Goal: Navigation & Orientation: Go to known website

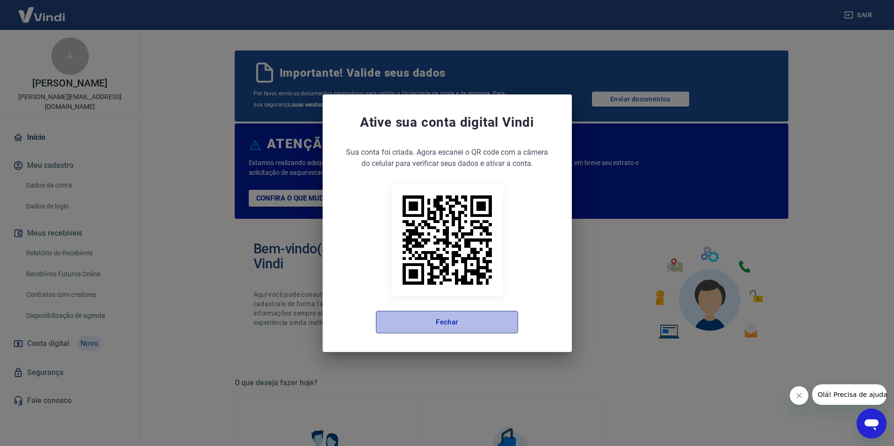
click at [466, 329] on button "Fechar" at bounding box center [447, 322] width 142 height 22
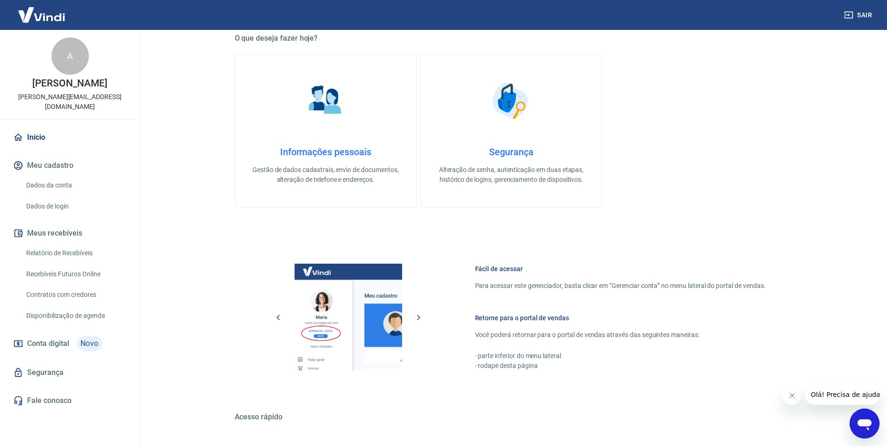
scroll to position [452, 0]
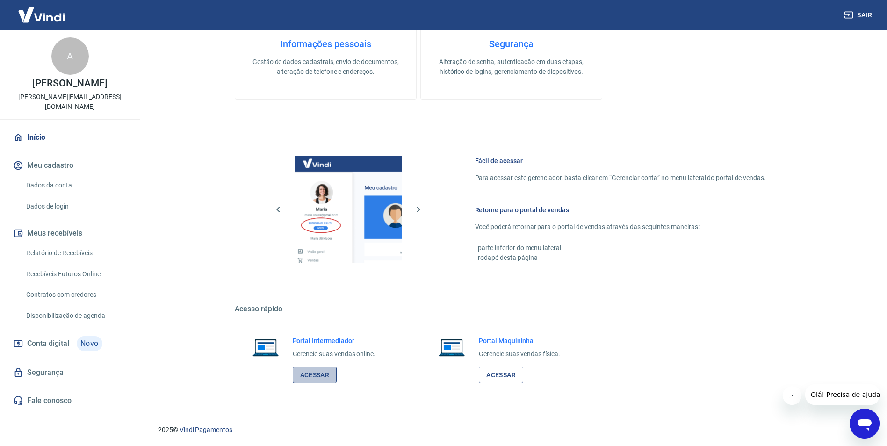
click at [327, 382] on link "Acessar" at bounding box center [315, 374] width 44 height 17
